Goal: Information Seeking & Learning: Check status

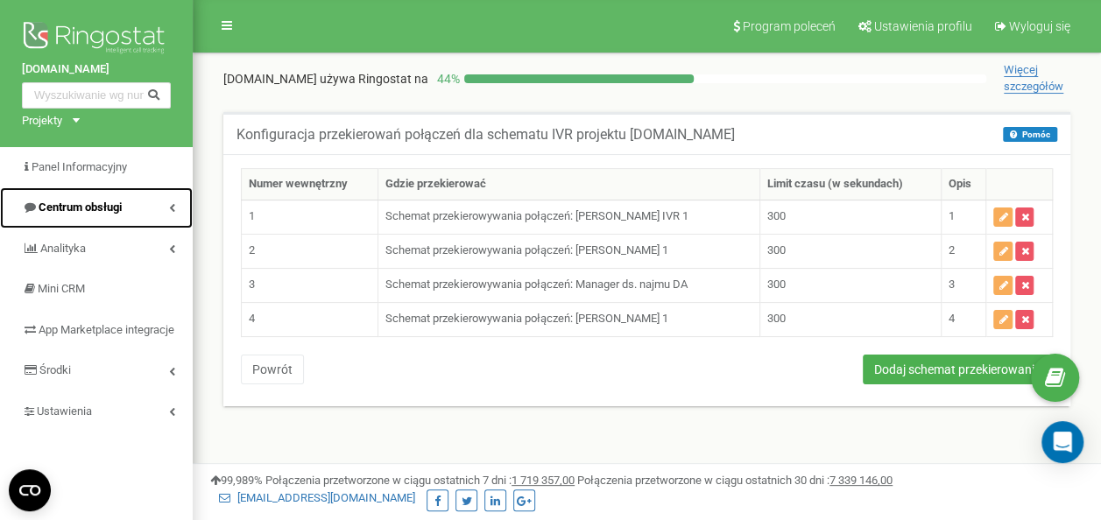
click at [114, 209] on span "Centrum obsługi" at bounding box center [80, 207] width 83 height 13
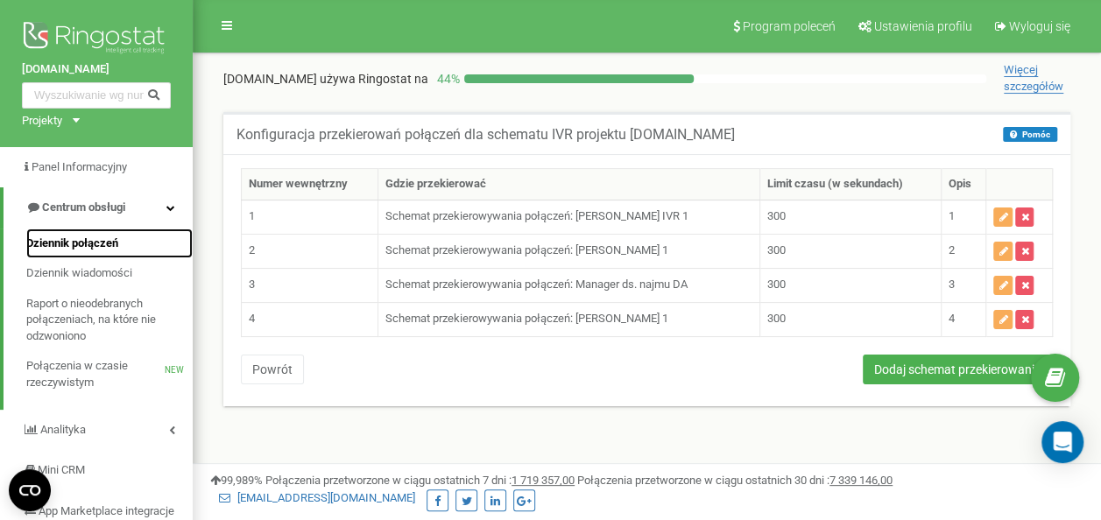
click at [105, 233] on link "Dziennik połączeń" at bounding box center [109, 244] width 166 height 31
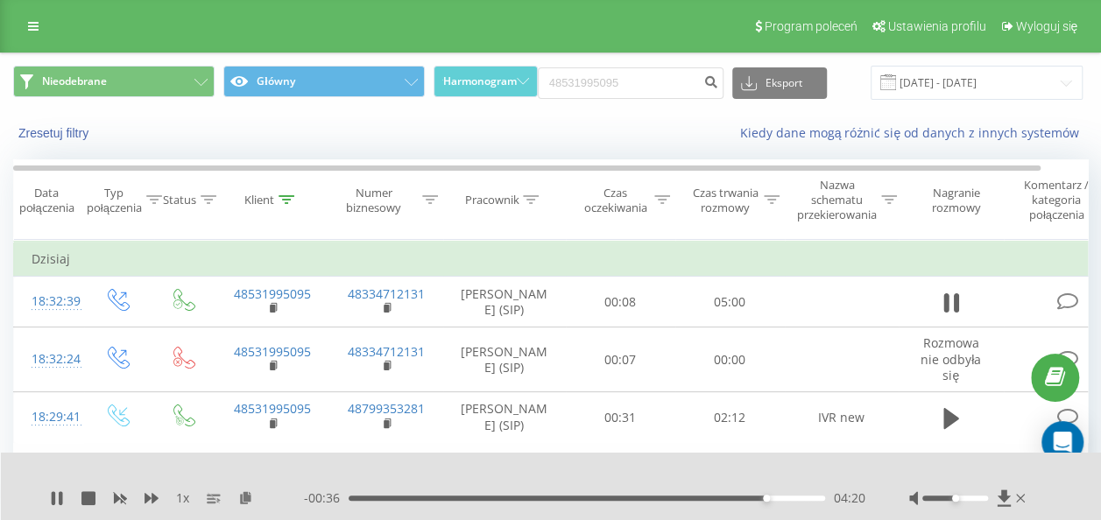
click at [745, 494] on div "- 00:36 04:20 04:20" at bounding box center [585, 499] width 562 height 18
click at [745, 494] on div "- 00:36 04:21 04:21" at bounding box center [585, 499] width 562 height 18
click at [746, 498] on div "04:08" at bounding box center [587, 498] width 477 height 5
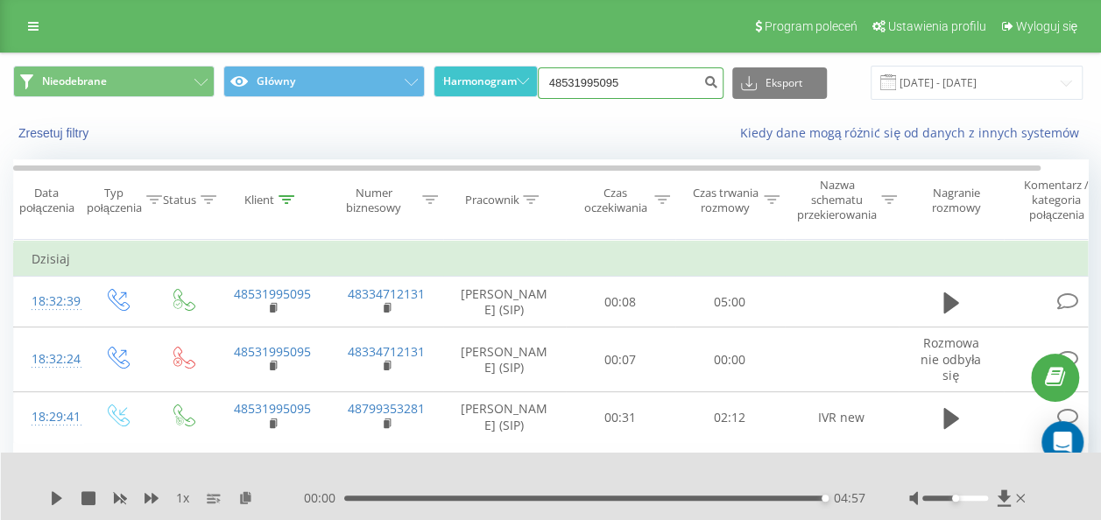
drag, startPoint x: 683, startPoint y: 78, endPoint x: 458, endPoint y: 68, distance: 225.4
click at [458, 68] on div "Nieodebrane Główny Harmonogram 48531995095 Eksport .csv .xls .xlsx 19.05.2025 -…" at bounding box center [550, 83] width 1075 height 34
paste input "575524600"
type input "575524600"
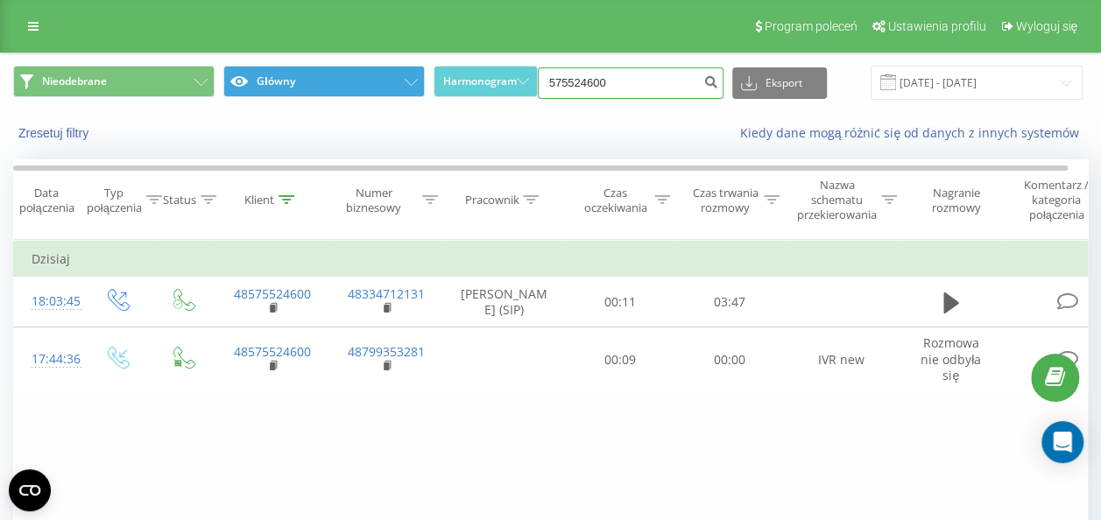
drag, startPoint x: 639, startPoint y: 74, endPoint x: 361, endPoint y: 96, distance: 278.6
click at [361, 96] on div "Nieodebrane Główny Harmonogram 575524600 Eksport .csv .xls .xlsx 19.05.2025 - 1…" at bounding box center [550, 83] width 1075 height 34
paste input "530354554"
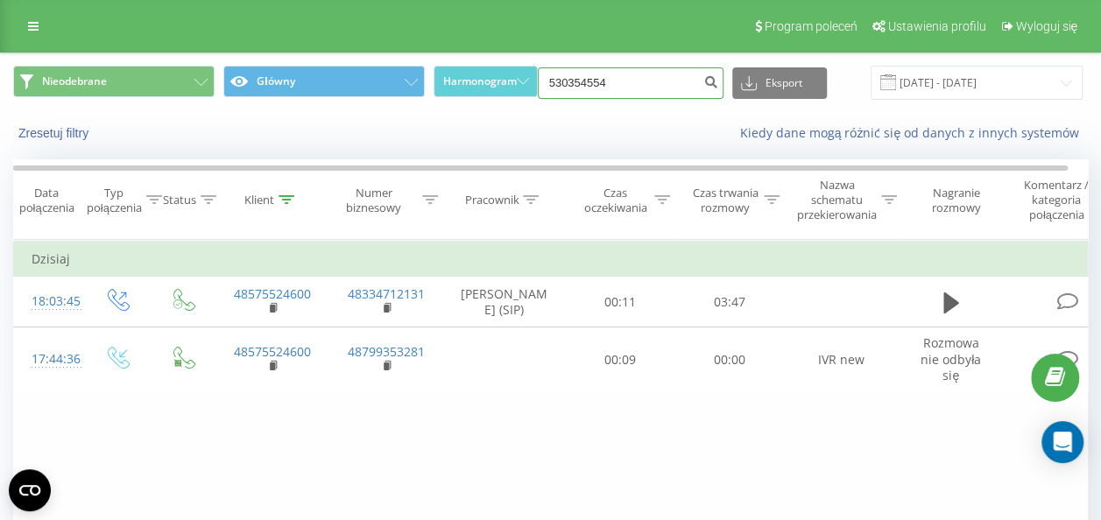
type input "530354554"
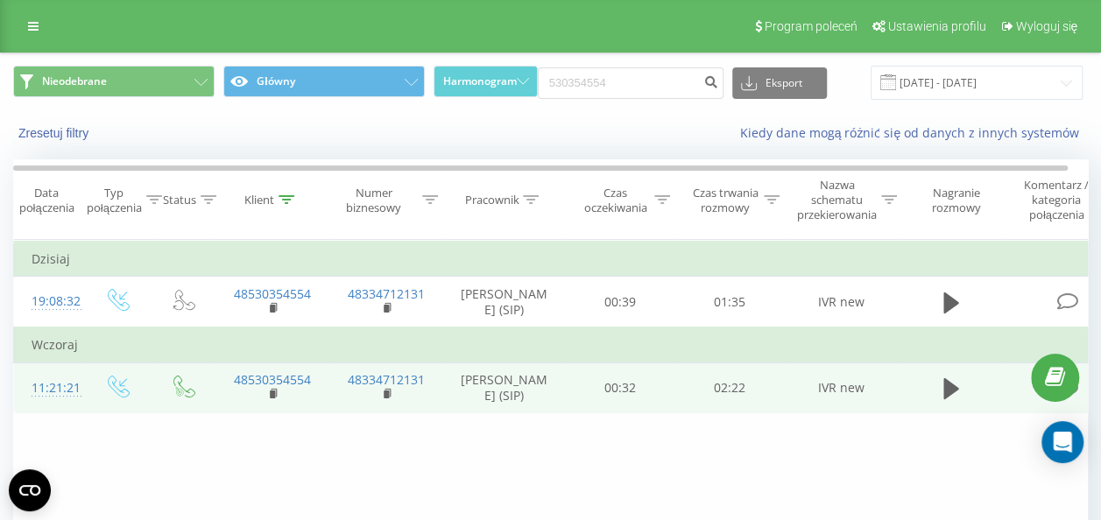
click at [791, 398] on td "IVR new" at bounding box center [842, 388] width 114 height 51
click at [266, 378] on link "48530354554" at bounding box center [272, 379] width 77 height 17
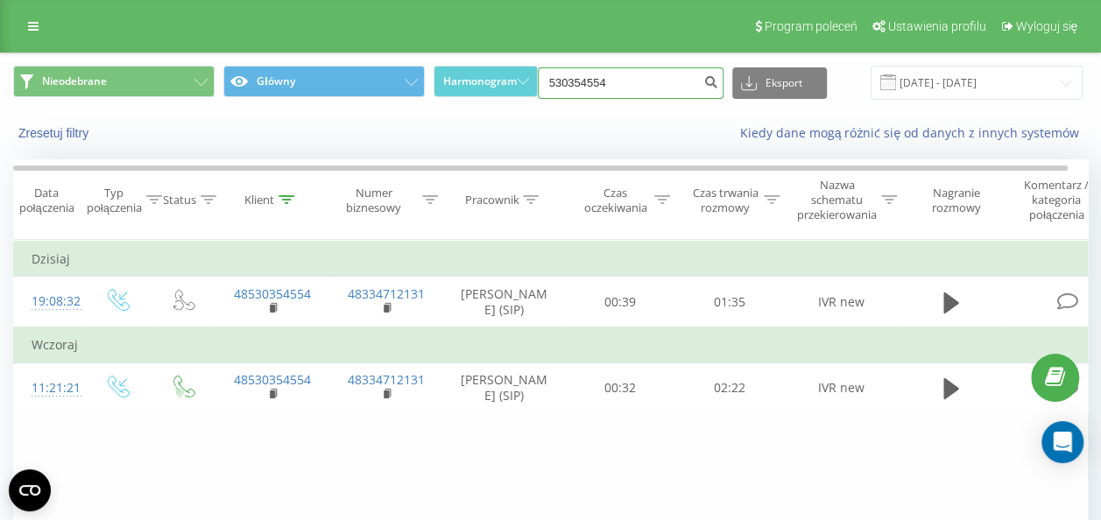
drag, startPoint x: 640, startPoint y: 96, endPoint x: 440, endPoint y: 63, distance: 202.5
click at [440, 63] on div "Nieodebrane Główny Harmonogram 530354554 Eksport .csv .xls .xlsx [DATE] - [DATE]" at bounding box center [550, 82] width 1099 height 59
paste input "605658887"
type input "605658887"
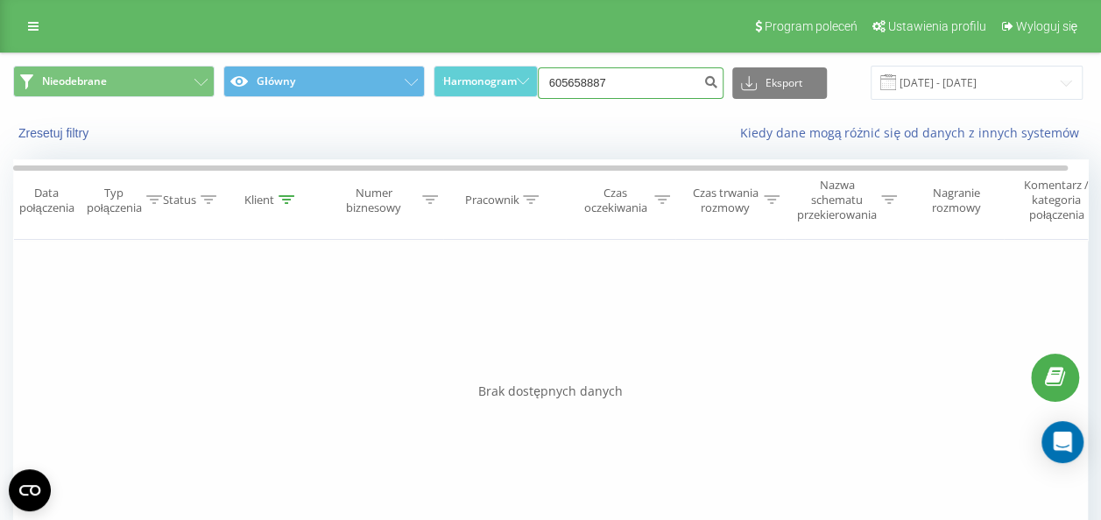
drag, startPoint x: 645, startPoint y: 77, endPoint x: 468, endPoint y: 63, distance: 177.5
click at [468, 63] on div "Nieodebrane Główny Harmonogram 605658887 Eksport .csv .xls .xlsx [DATE] - [DATE]" at bounding box center [550, 82] width 1099 height 59
paste input "502425605"
type input "502425605"
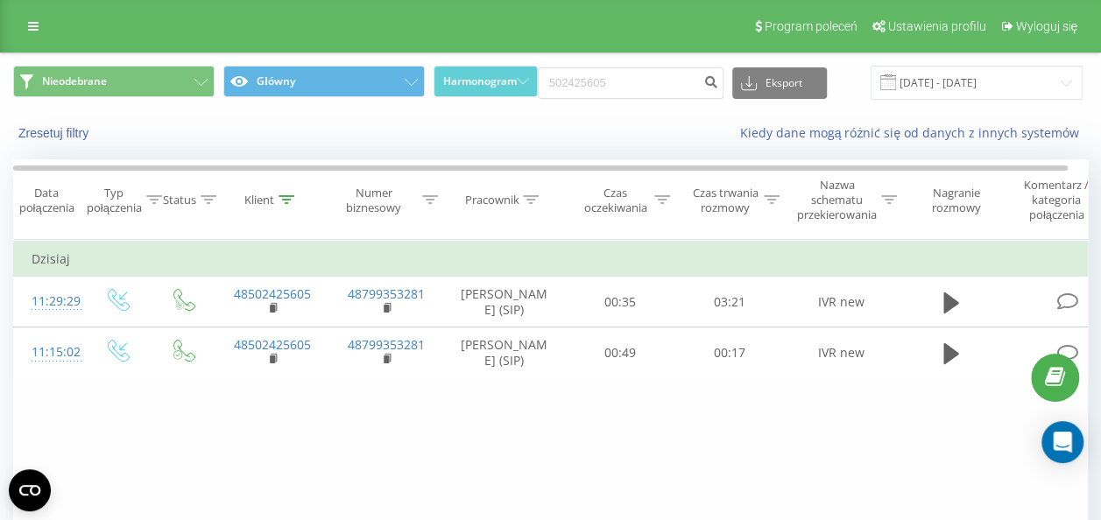
drag, startPoint x: 643, startPoint y: 66, endPoint x: 636, endPoint y: 95, distance: 30.6
click at [636, 95] on div "502425605 Eksport .csv .xls .xlsx 19.05.2025 - 19.08.2025" at bounding box center [810, 83] width 545 height 34
drag, startPoint x: 636, startPoint y: 95, endPoint x: 442, endPoint y: 100, distance: 194.5
click at [442, 100] on div "Nieodebrane Główny Harmonogram 502425605 Eksport .csv .xls .xlsx 19.05.2025 - 1…" at bounding box center [550, 82] width 1099 height 59
paste input "663071558"
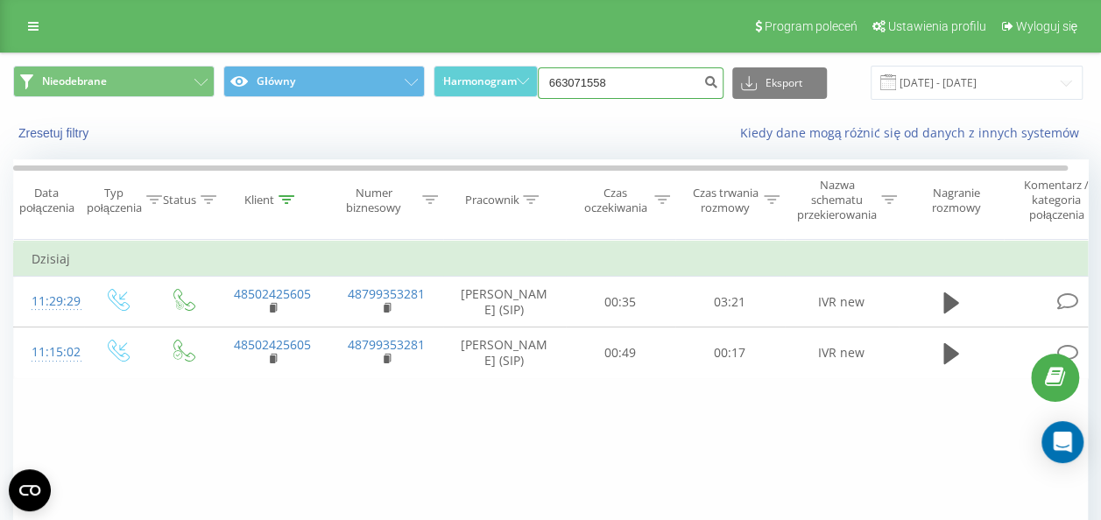
type input "663071558"
